Goal: Task Accomplishment & Management: Manage account settings

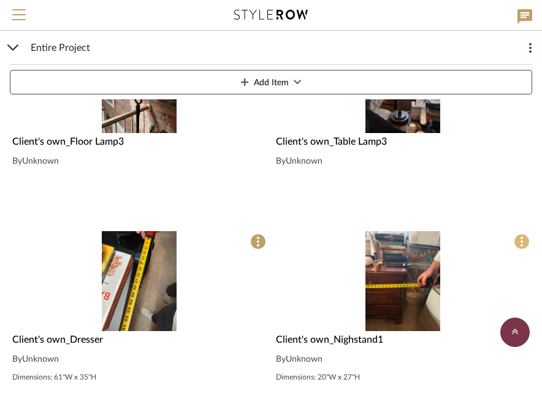
click at [526, 240] on span at bounding box center [522, 242] width 16 height 16
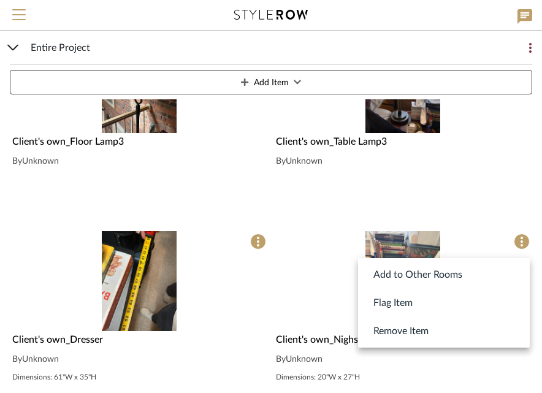
click at [339, 272] on div at bounding box center [271, 196] width 542 height 393
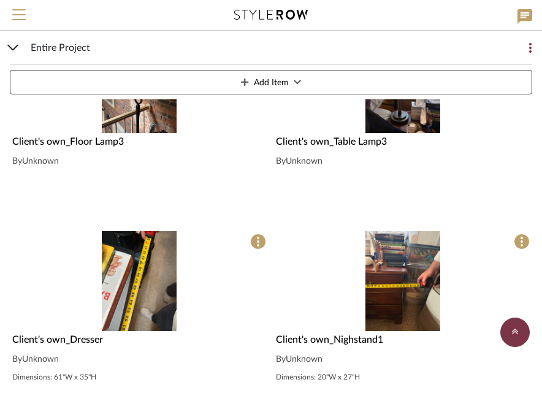
click at [379, 264] on img "0" at bounding box center [403, 281] width 75 height 100
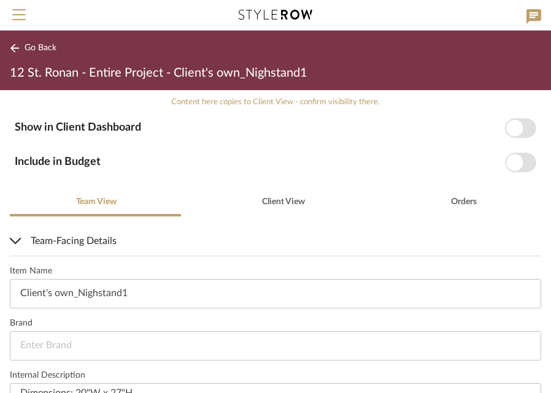
scroll to position [179, 0]
click at [96, 292] on input "Client's own_Nighstand1" at bounding box center [275, 293] width 531 height 29
type input "Client's own_Nightstand1"
click at [13, 47] on icon at bounding box center [14, 48] width 9 height 9
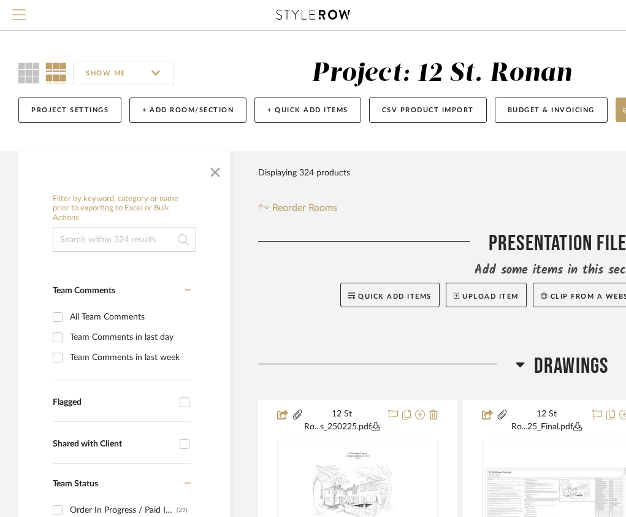
click at [15, 16] on span "Menu" at bounding box center [18, 18] width 13 height 18
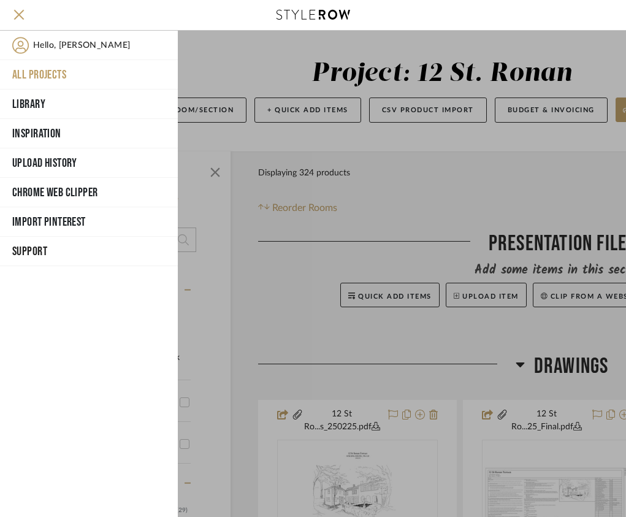
click at [26, 66] on button "All Projects" at bounding box center [89, 74] width 178 height 29
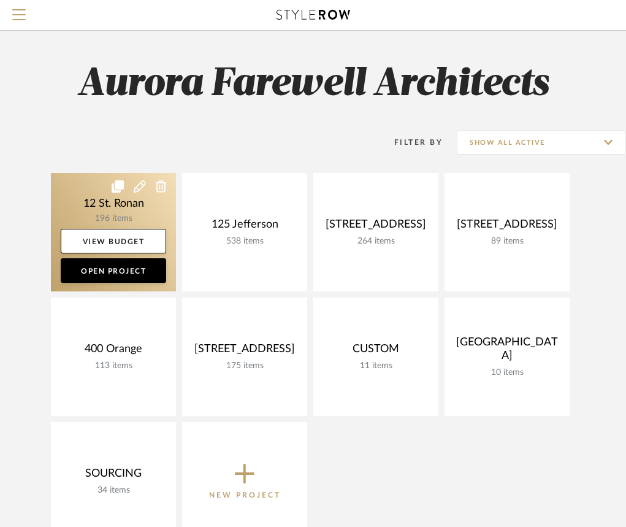
click at [96, 207] on link at bounding box center [113, 232] width 125 height 118
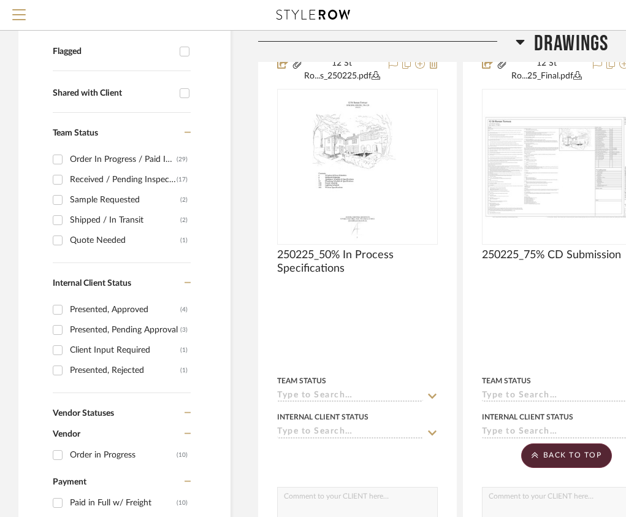
scroll to position [263, 0]
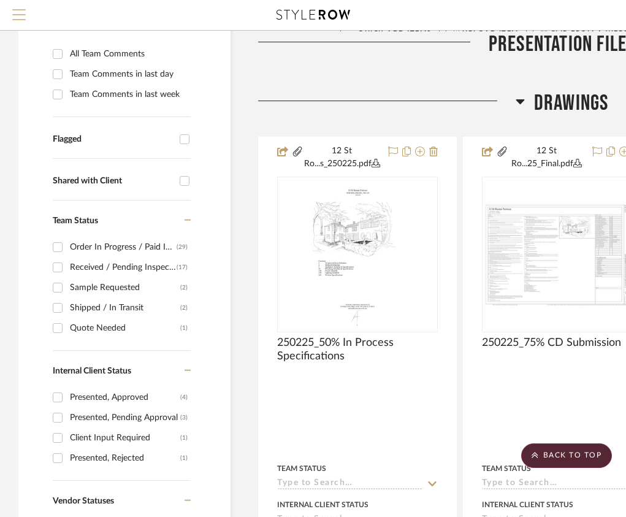
click at [23, 10] on span "Menu" at bounding box center [18, 9] width 13 height 1
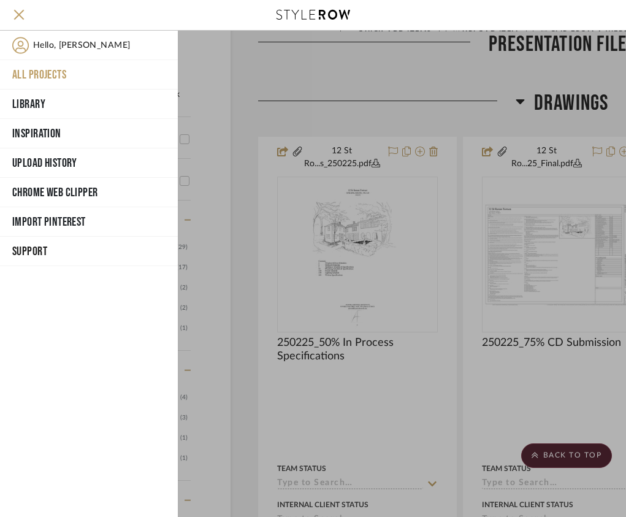
click at [45, 74] on button "All Projects" at bounding box center [89, 74] width 178 height 29
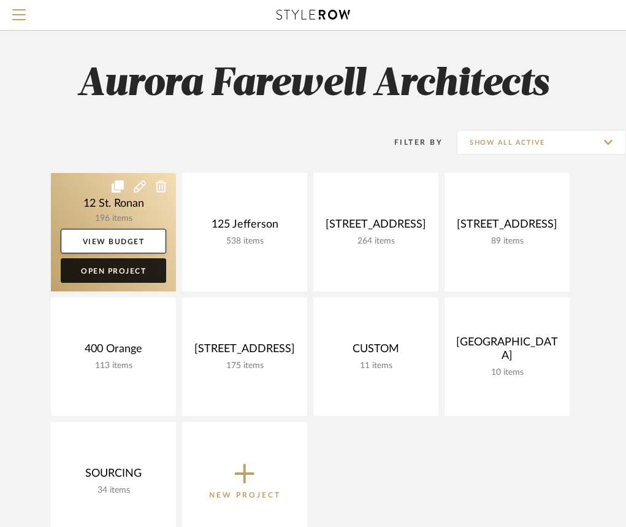
click at [134, 267] on link "Open Project" at bounding box center [114, 270] width 106 height 25
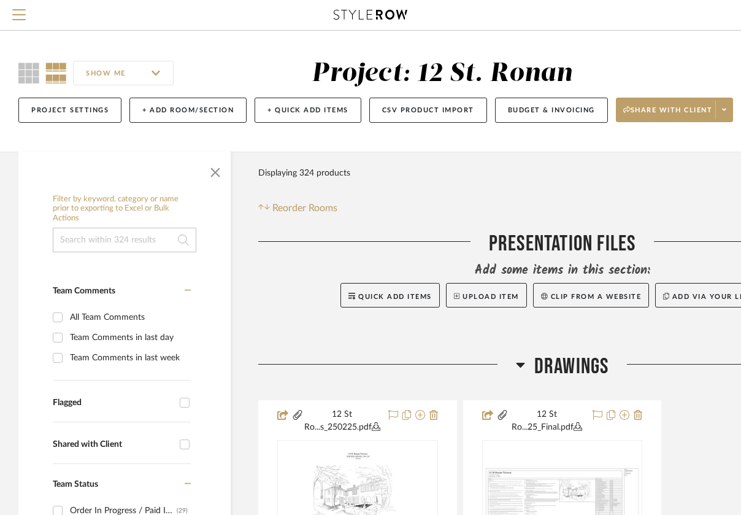
click at [520, 366] on icon at bounding box center [520, 365] width 9 height 5
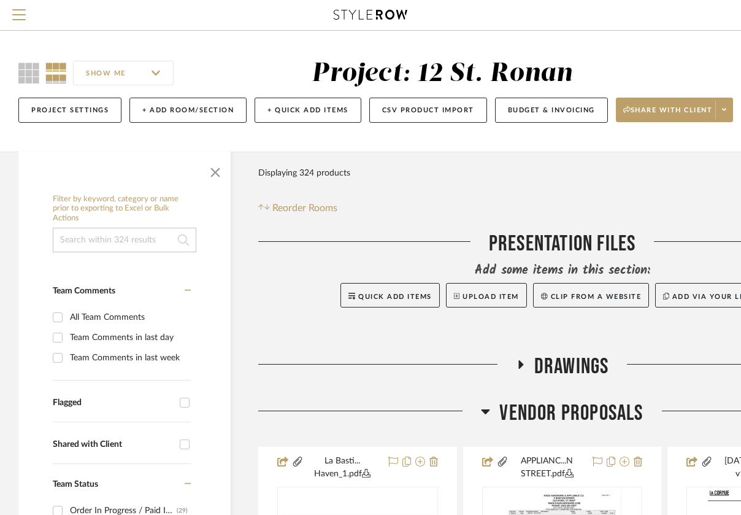
click at [485, 413] on icon at bounding box center [486, 411] width 9 height 5
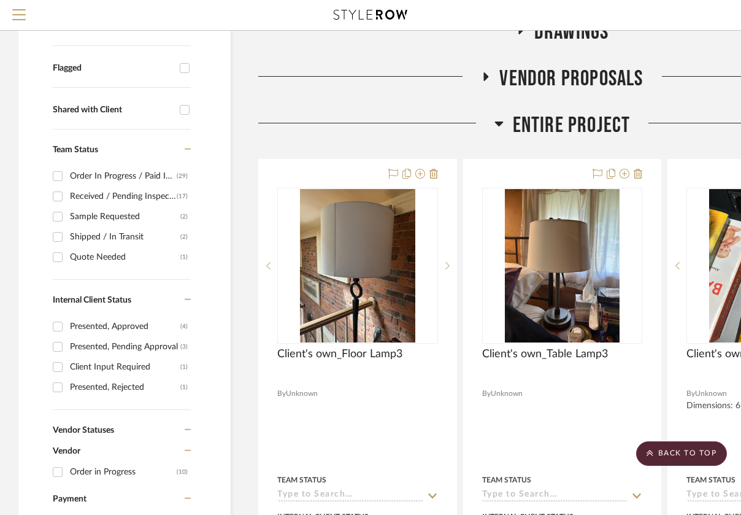
scroll to position [324, 0]
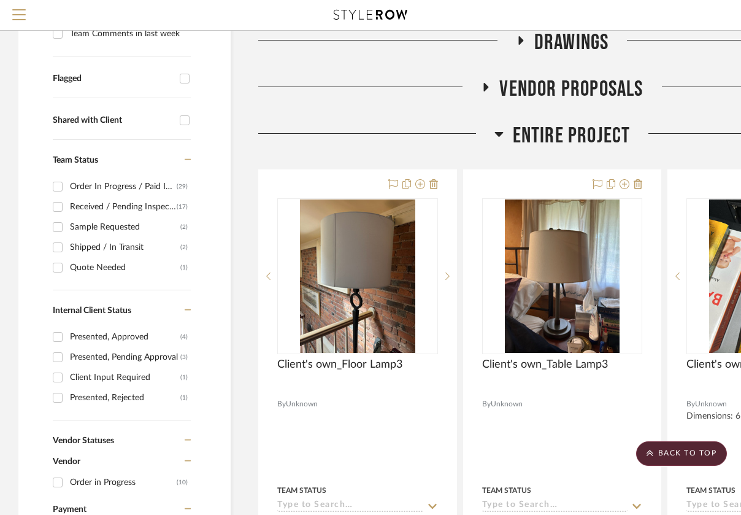
click at [574, 136] on span "Entire Project" at bounding box center [572, 136] width 118 height 26
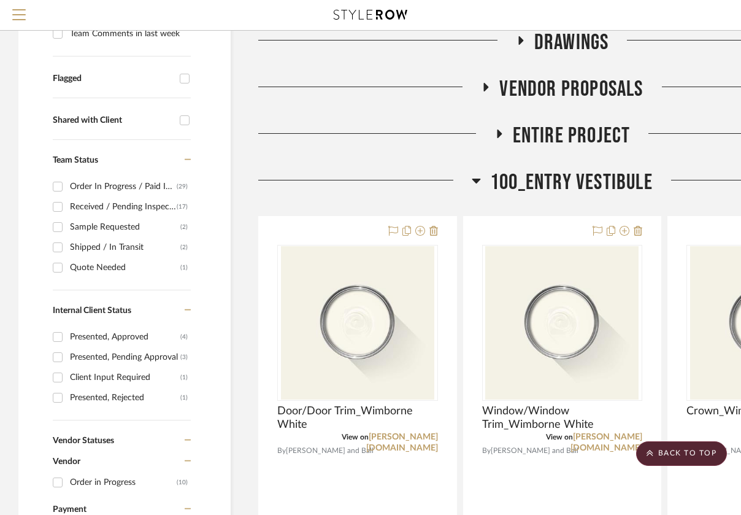
click at [516, 174] on span "100_Entry Vestibule" at bounding box center [571, 182] width 163 height 26
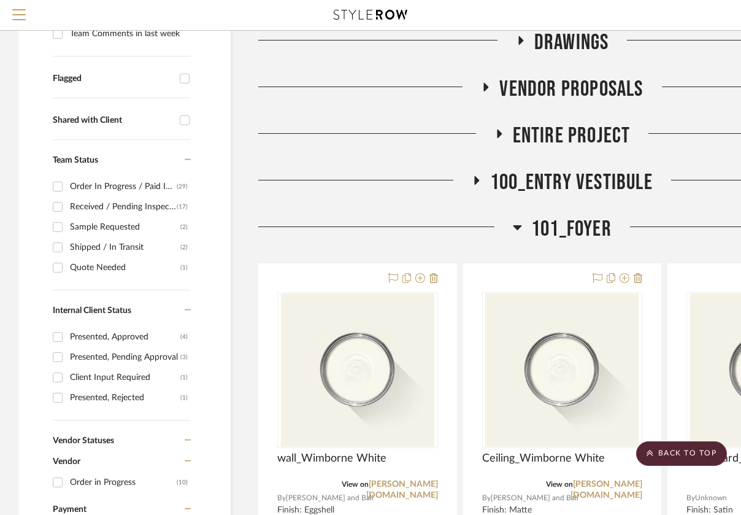
click at [524, 136] on span "Entire Project" at bounding box center [572, 136] width 118 height 26
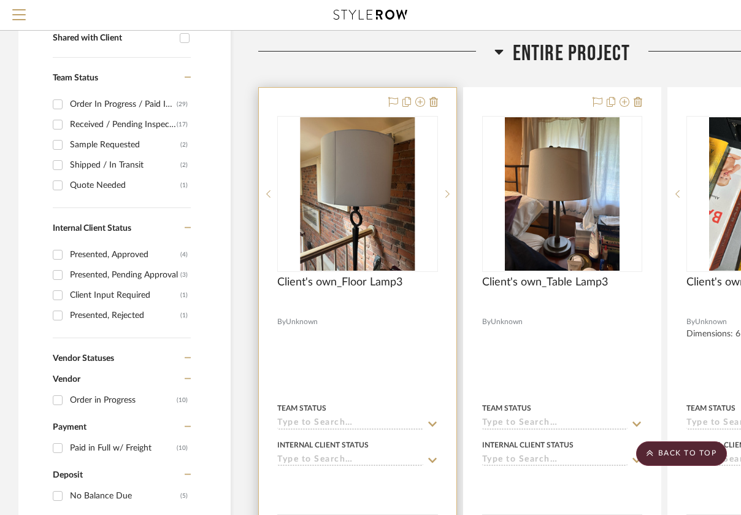
scroll to position [407, 0]
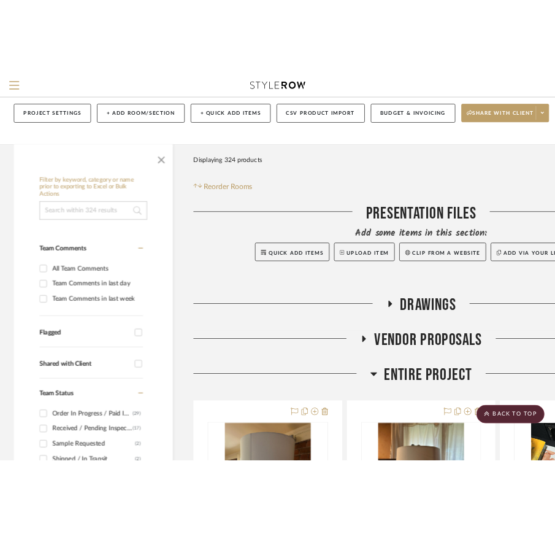
scroll to position [0, 0]
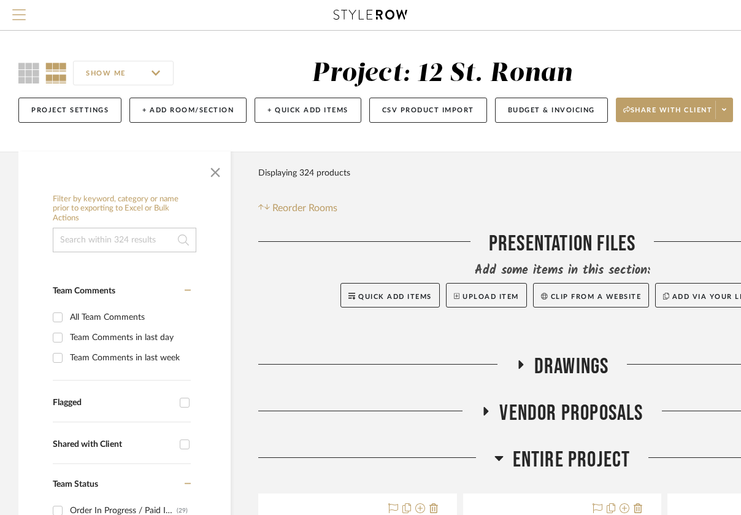
click at [13, 16] on span "Menu" at bounding box center [18, 18] width 13 height 18
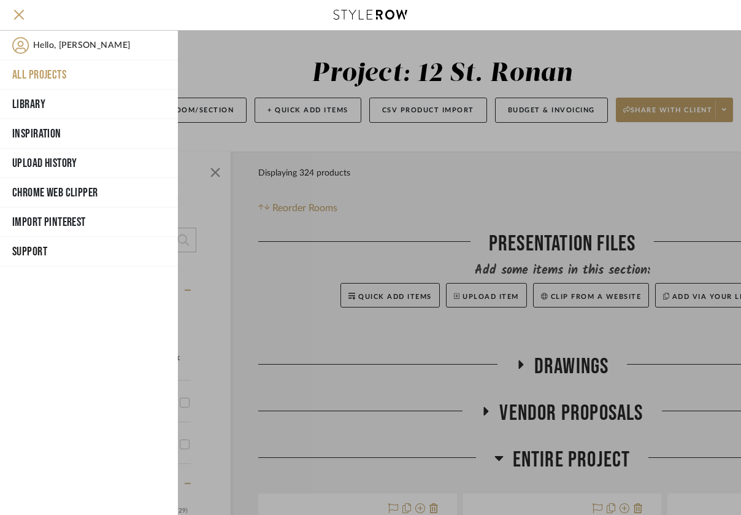
click at [316, 152] on div at bounding box center [459, 273] width 563 height 484
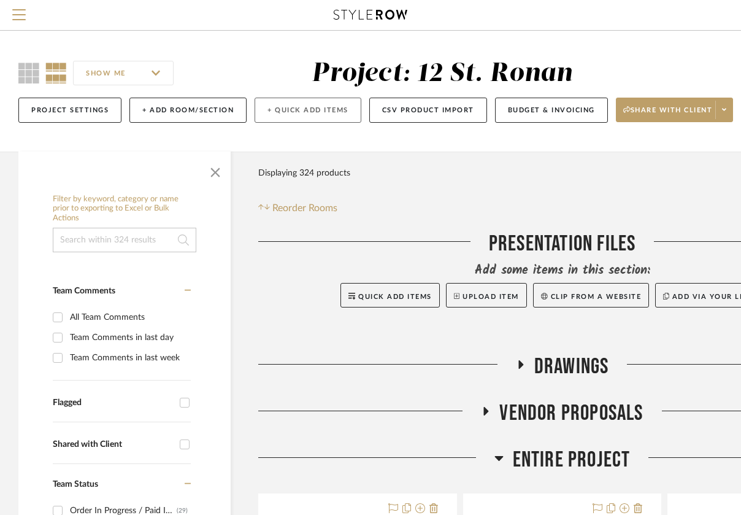
click at [298, 115] on button "+ Quick Add Items" at bounding box center [308, 110] width 107 height 25
